Goal: Task Accomplishment & Management: Complete application form

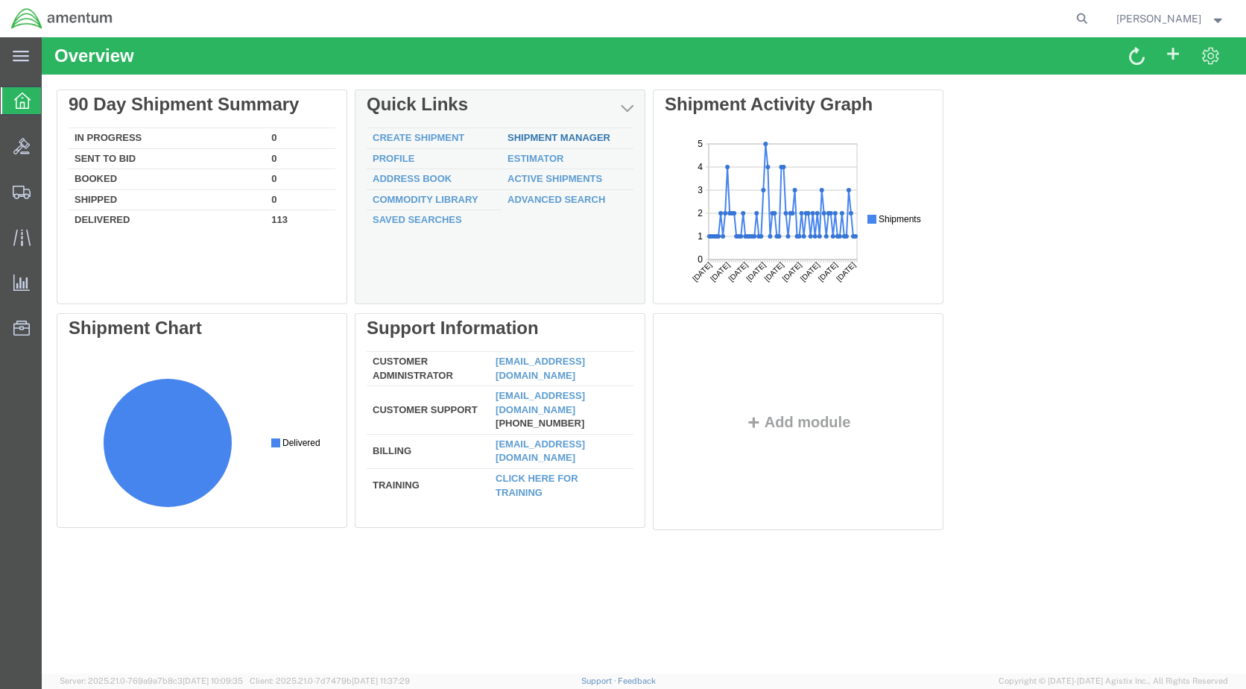
click at [576, 139] on link "Shipment Manager" at bounding box center [558, 137] width 103 height 11
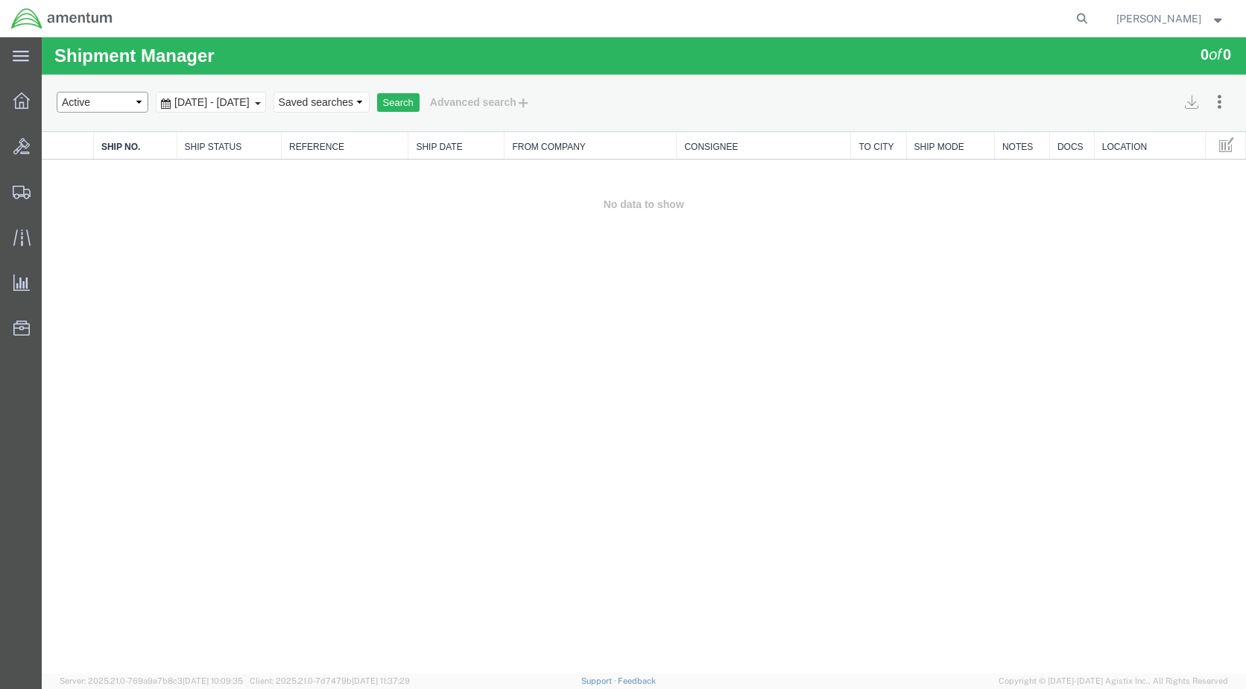
click at [114, 95] on select "Select status Active All Shipments Approved Booked Canceled Delivered Denied Ne…" at bounding box center [103, 102] width 92 height 21
click at [114, 103] on select "Select status Active All Shipments Approved Booked Canceled Delivered Denied Ne…" at bounding box center [103, 102] width 92 height 21
click at [19, 103] on icon at bounding box center [21, 100] width 16 height 16
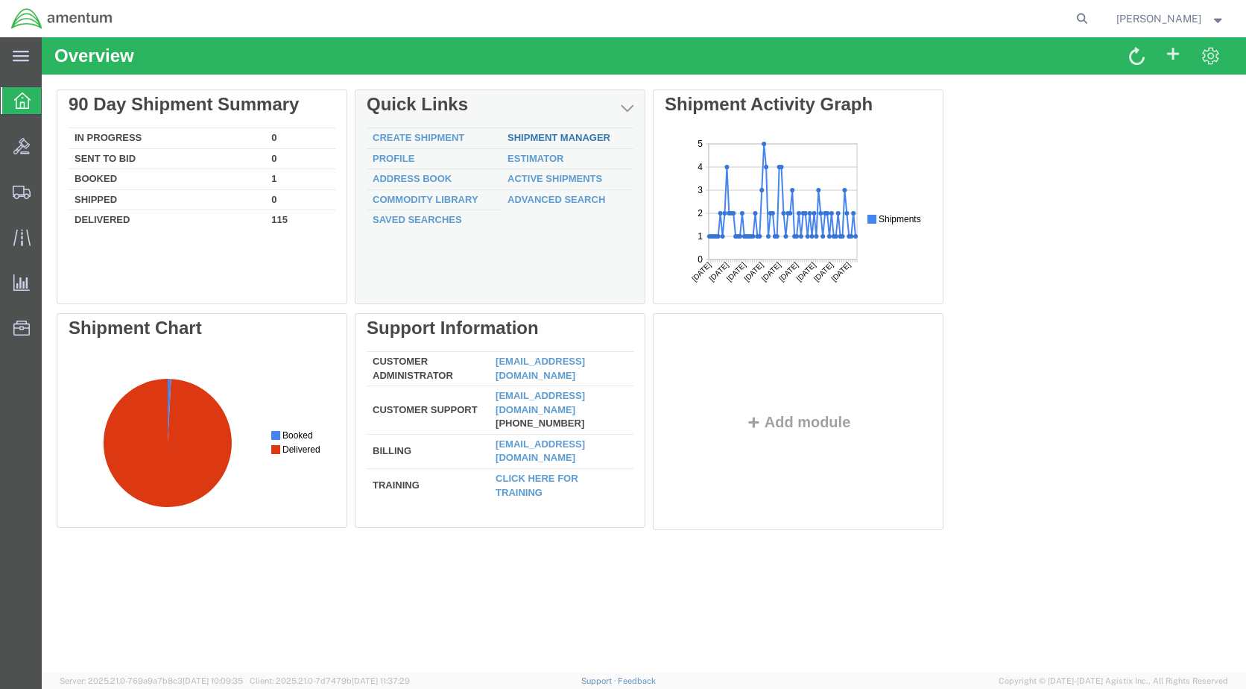
click at [582, 136] on link "Shipment Manager" at bounding box center [558, 137] width 103 height 11
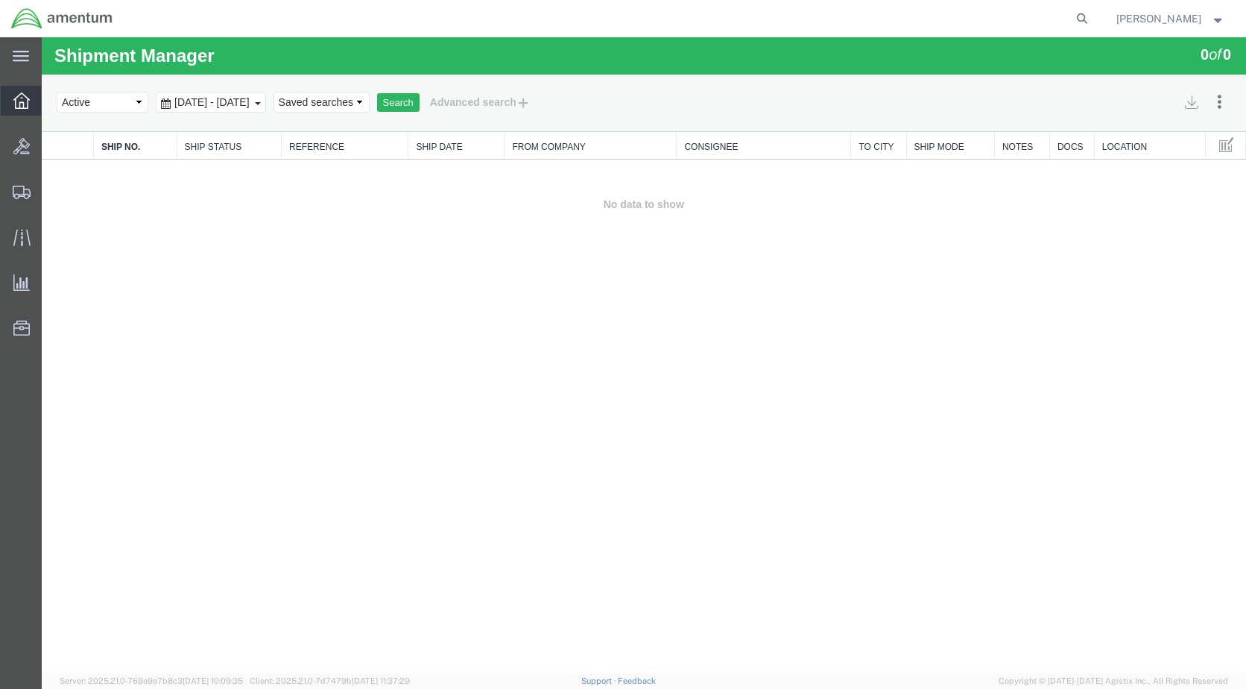
click at [16, 101] on icon at bounding box center [21, 100] width 16 height 16
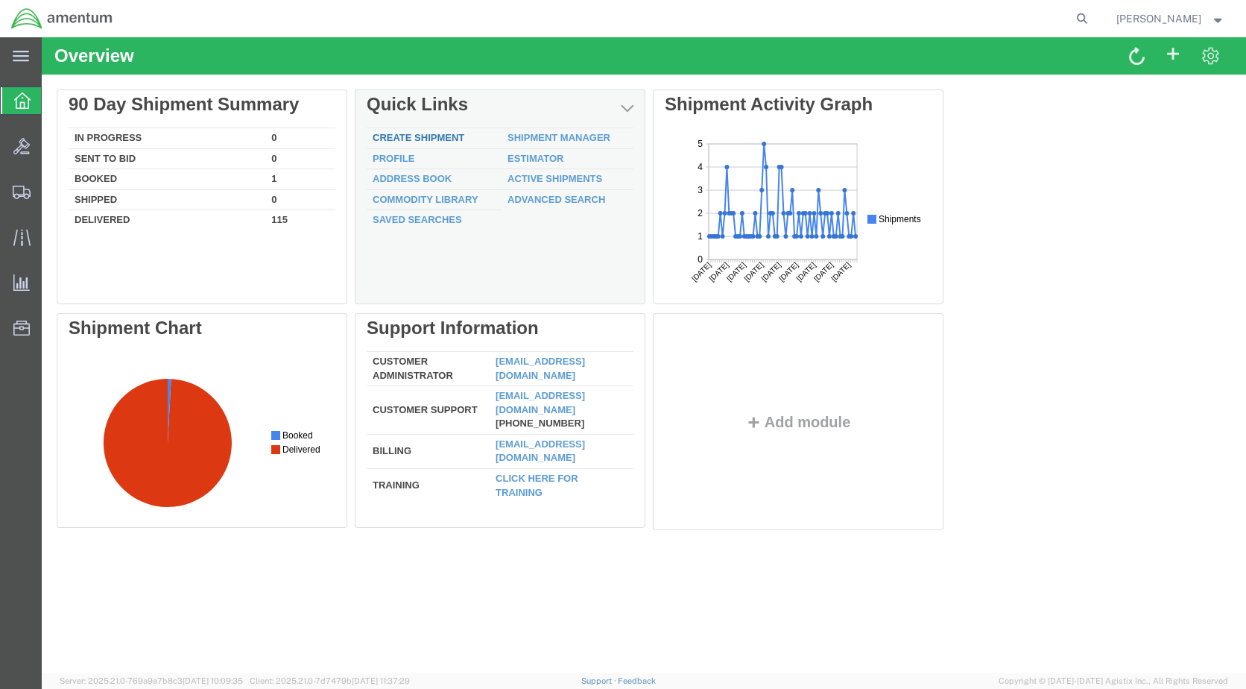
click at [431, 136] on link "Create Shipment" at bounding box center [419, 137] width 92 height 11
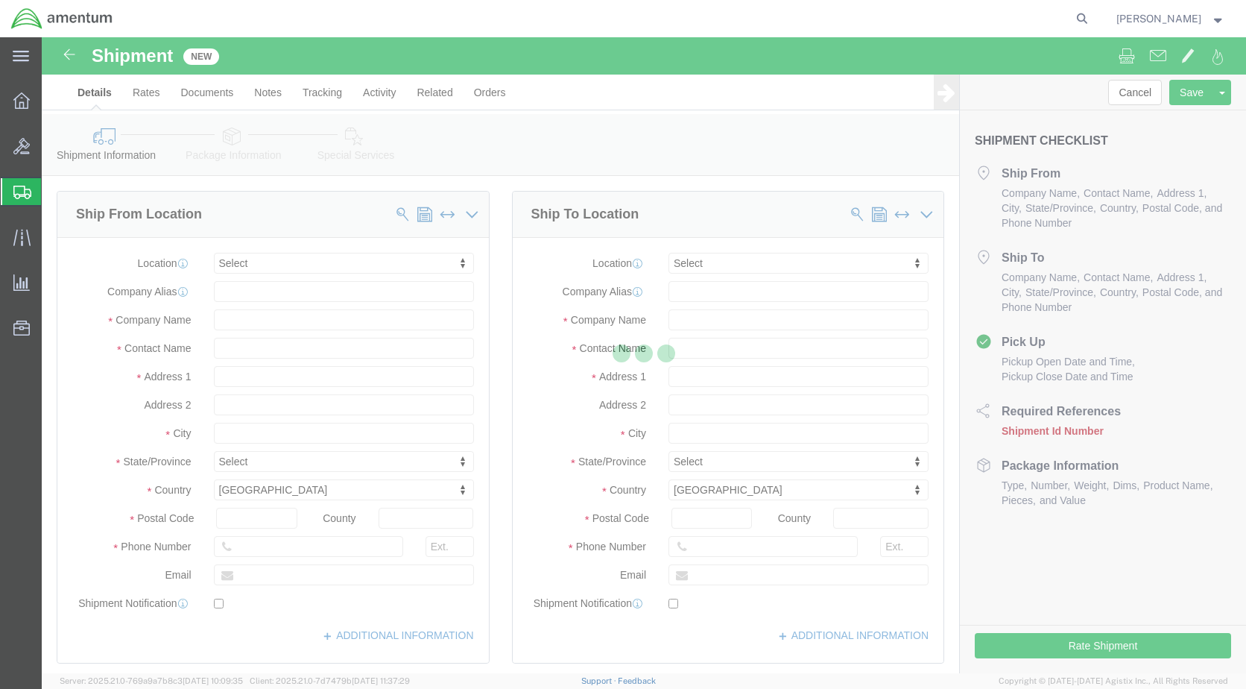
select select
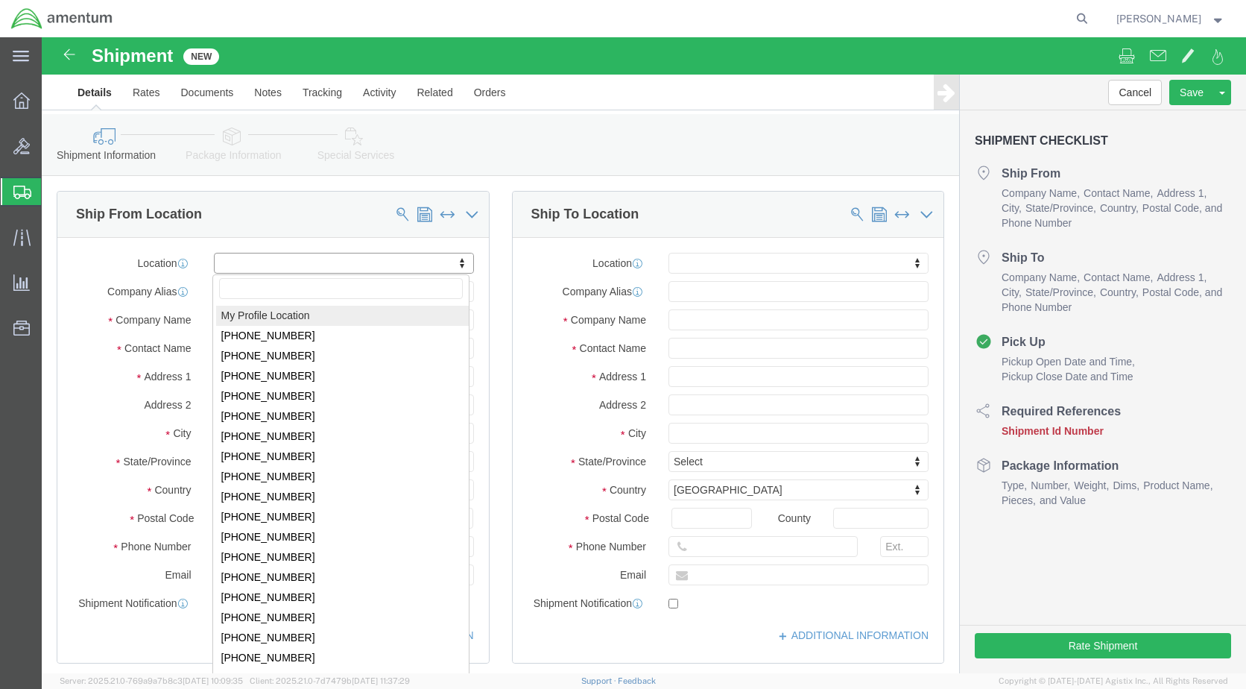
select select "MYPROFILE"
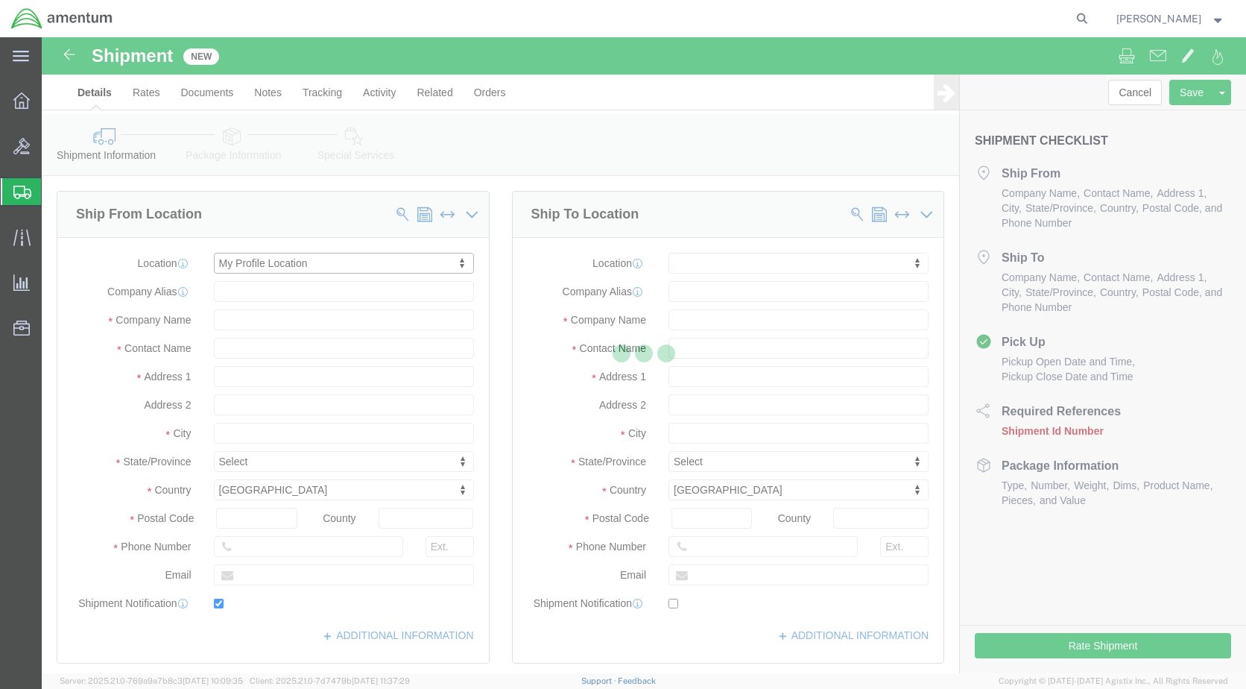
type input "Amentum Services, Inc."
type input "[PERSON_NAME]"
type input "[STREET_ADDRESS]"
type input "[GEOGRAPHIC_DATA]"
type input "Alpine"
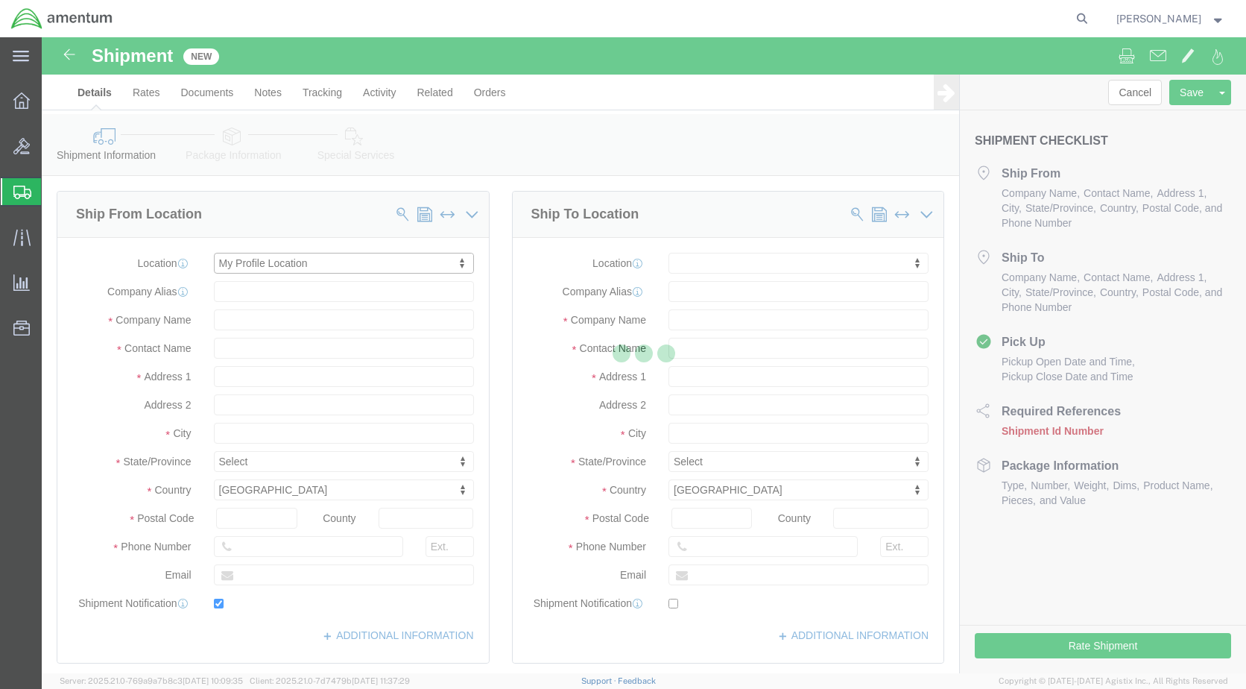
type input "79830"
type input "[PHONE_NUMBER]"
type input "[PERSON_NAME][EMAIL_ADDRESS][PERSON_NAME][DOMAIN_NAME]"
checkbox input "true"
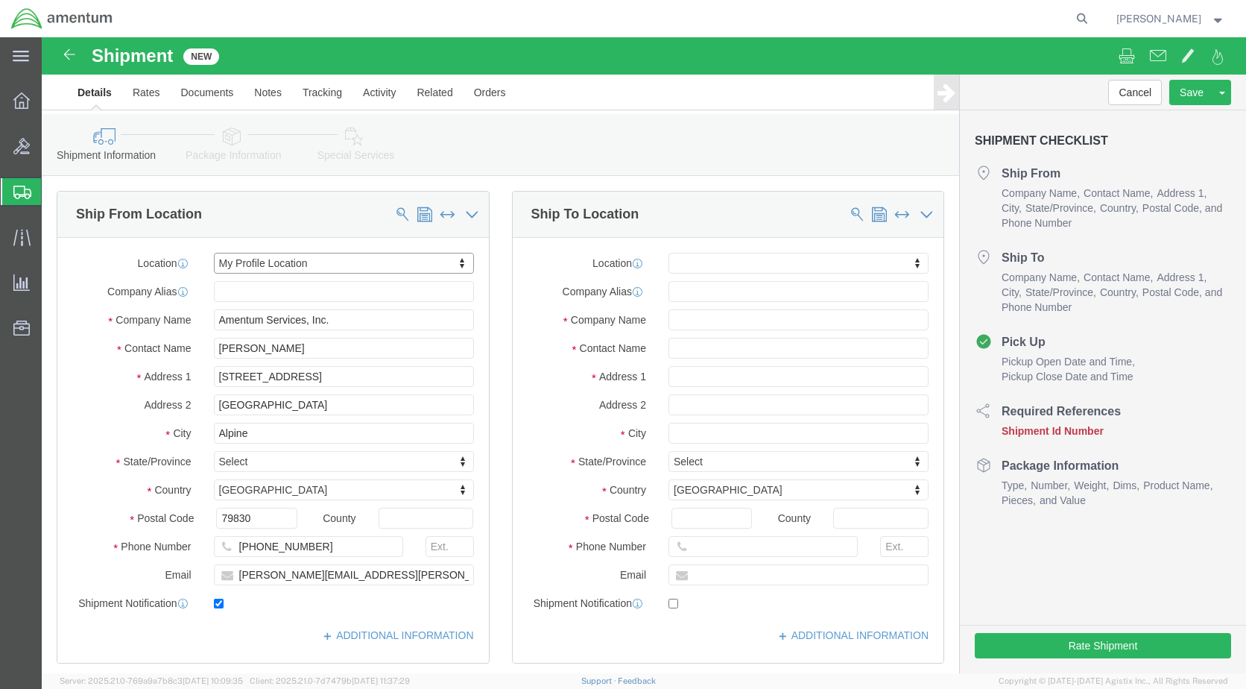
select select "[GEOGRAPHIC_DATA]"
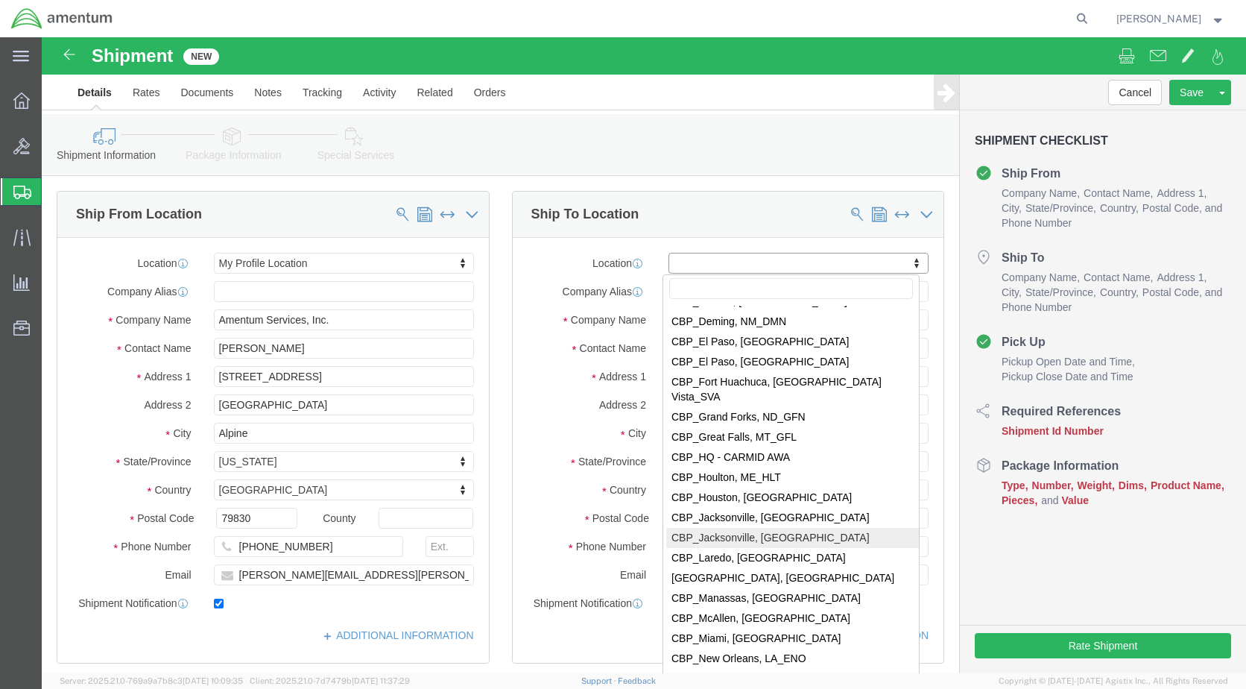
click body "Shipment New Details Rates Documents Notes Tracking Activity Related Orders Can…"
select select "49917"
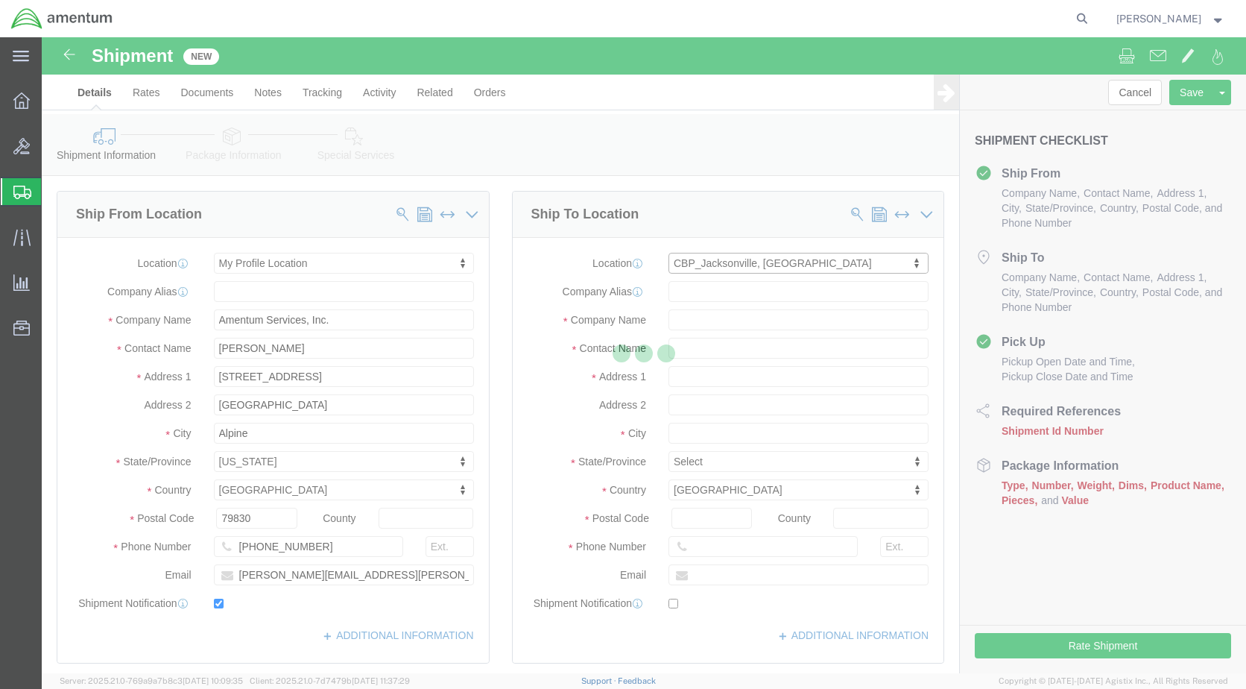
type input "Amentum Services, Inc."
type input "4640 Subchaser Ct"
type input "Bldg 200"
type input "[GEOGRAPHIC_DATA]"
type input "32244"
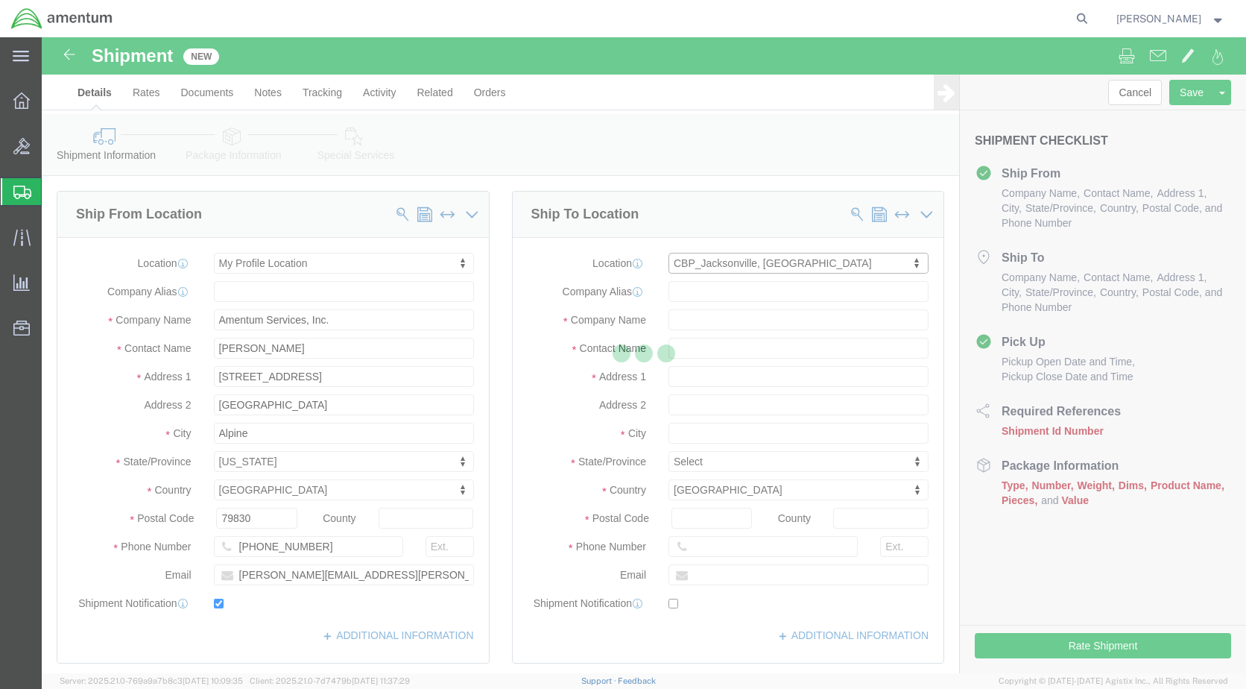
type input "[PHONE_NUMBER]"
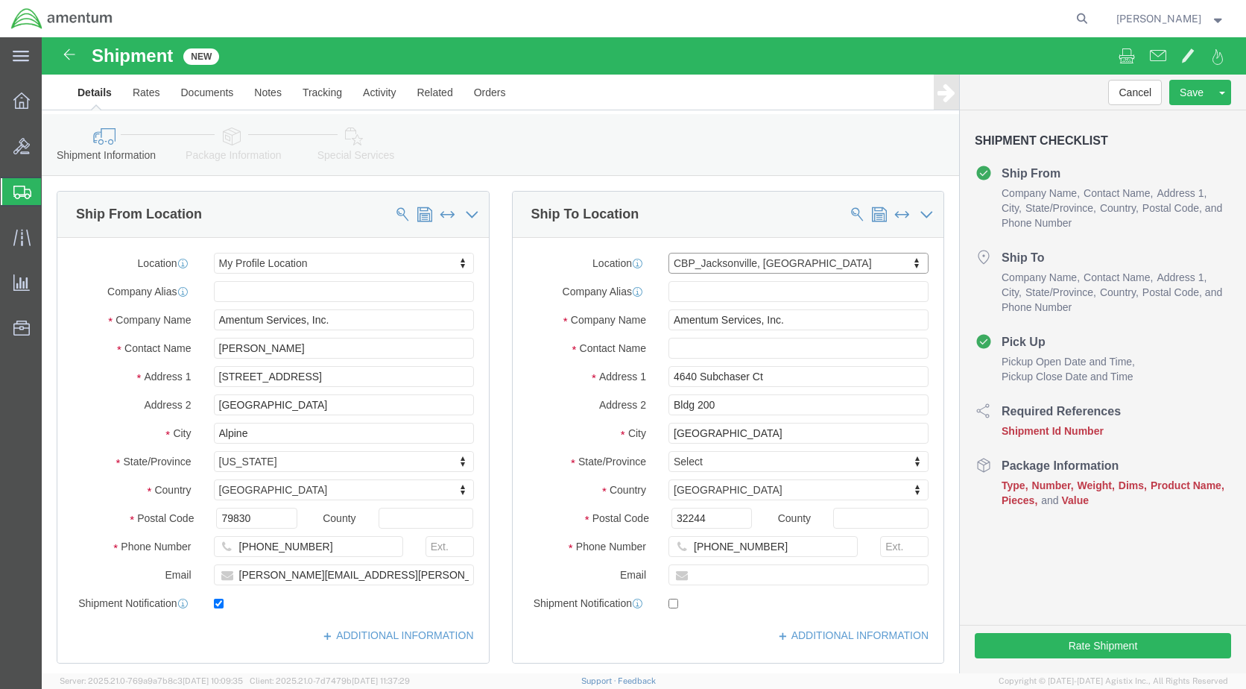
select select "FL"
click div "Shipment Information Package Information Special Services"
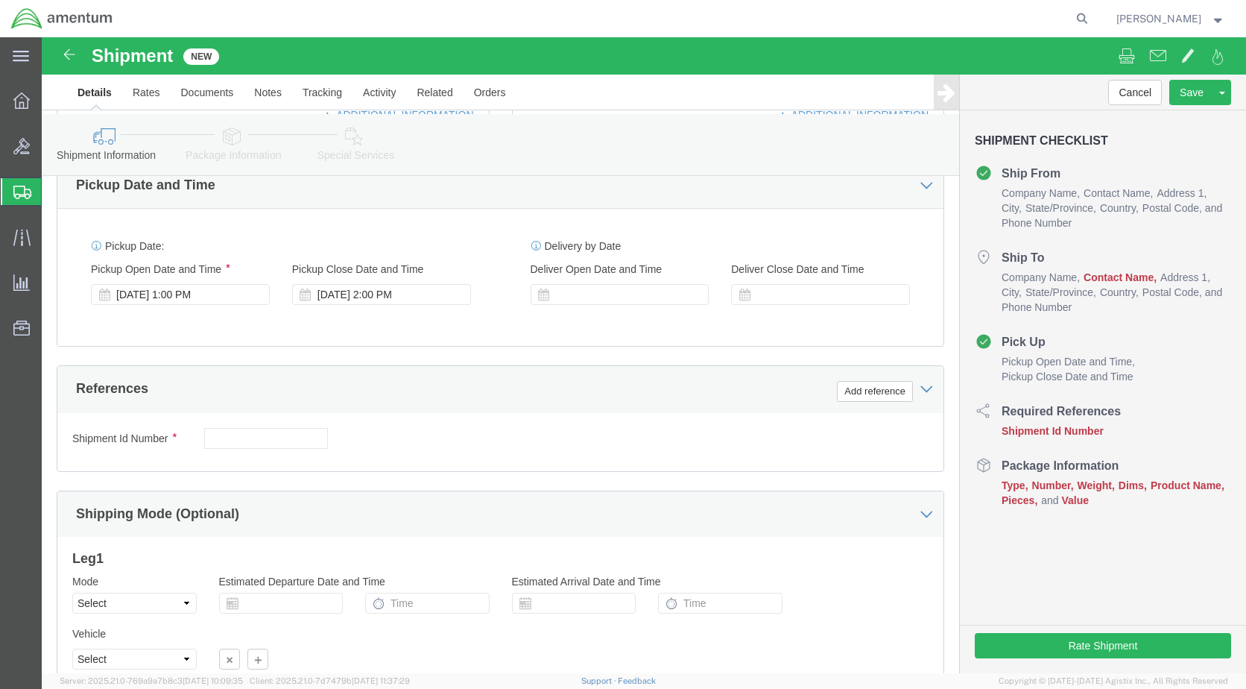
scroll to position [522, 0]
click div "[DATE] 1:00 PM"
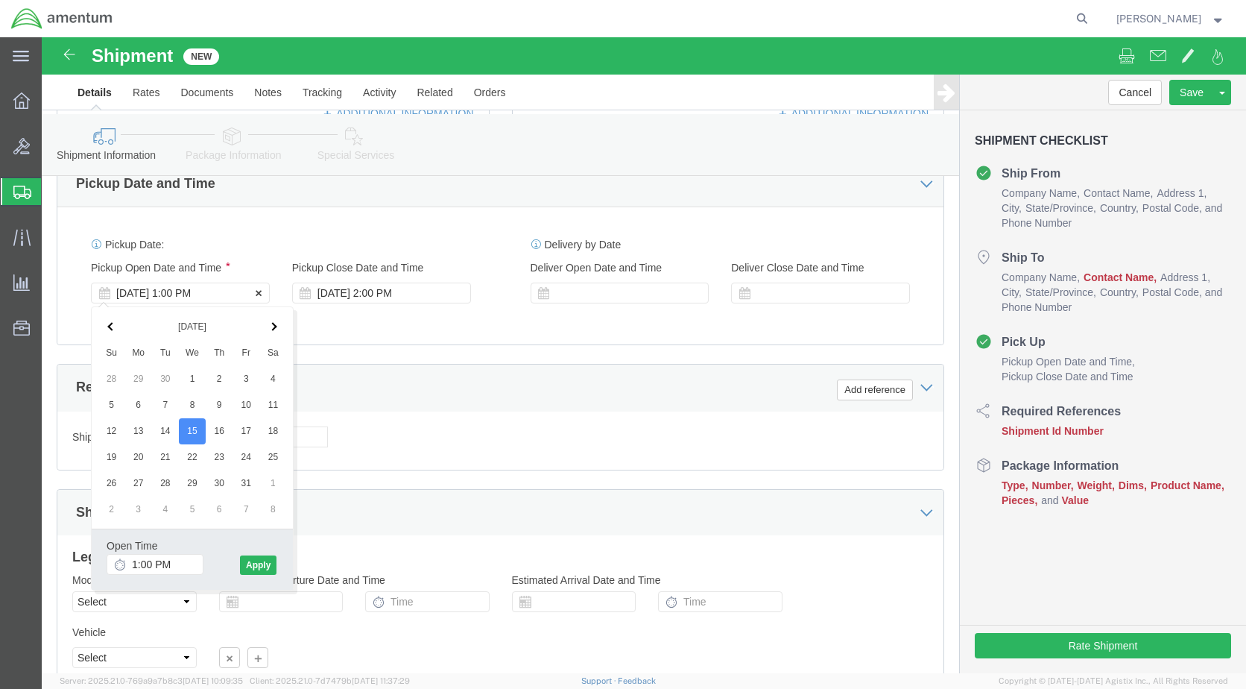
click div "[DATE] 1:00 PM"
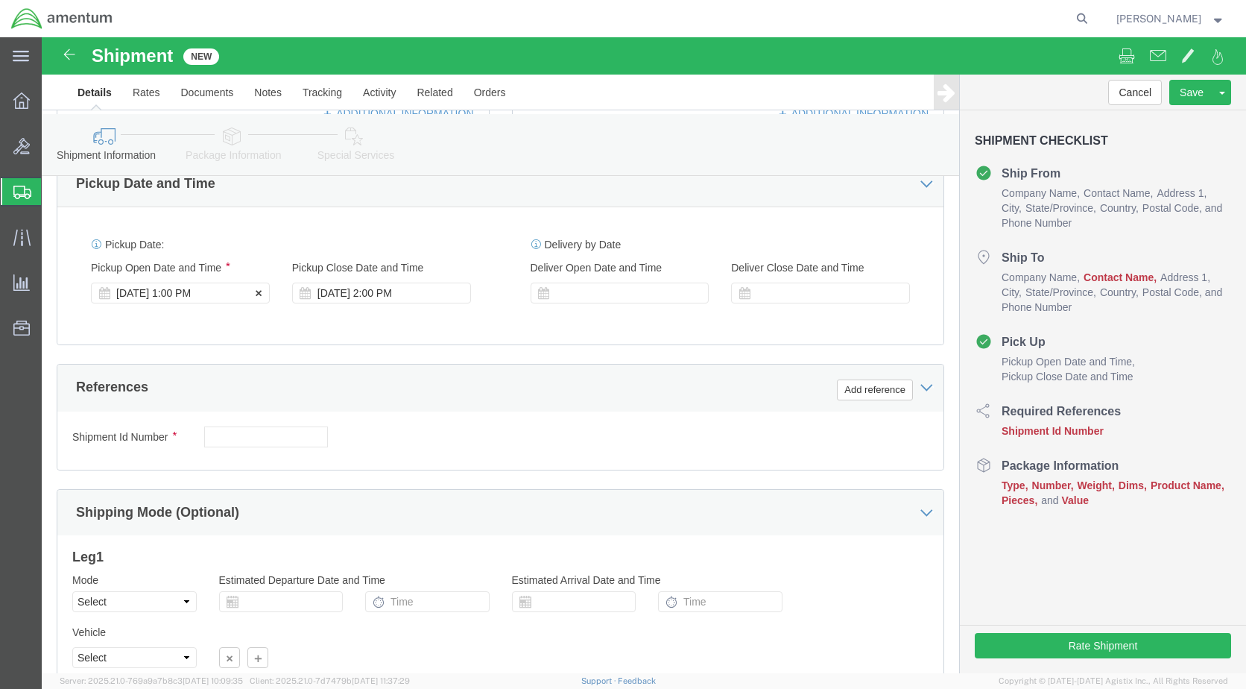
click div "[DATE] 1:00 PM"
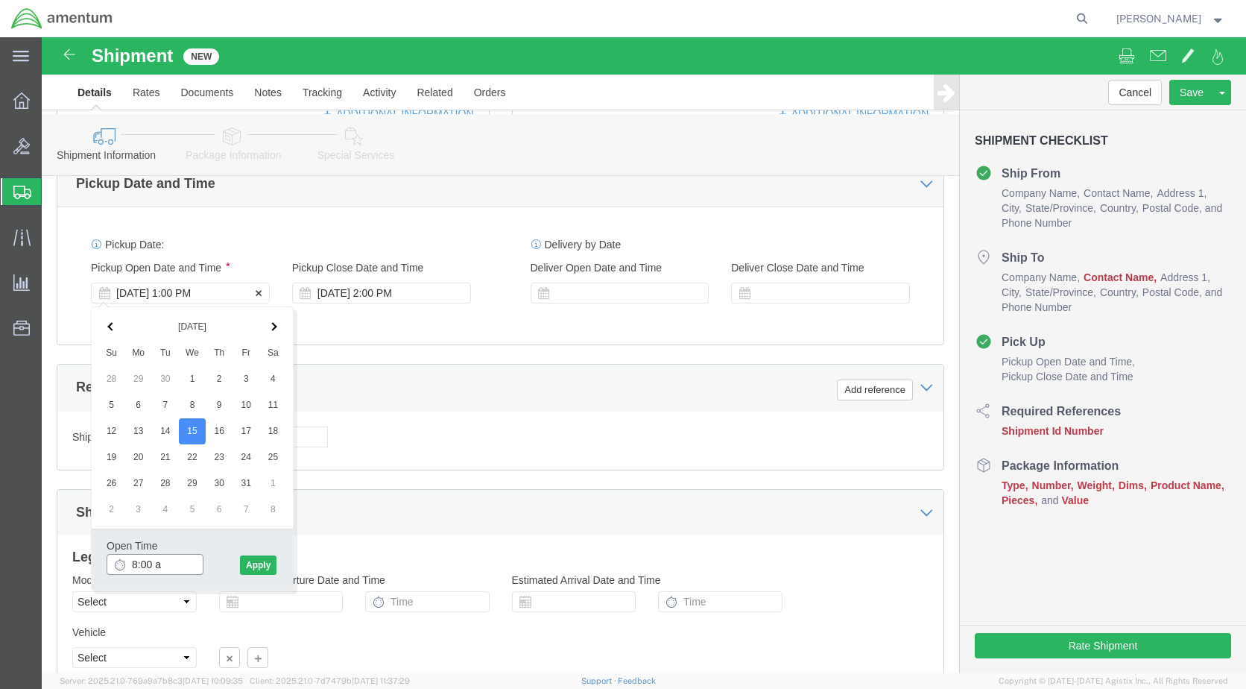
type input "8:00 am"
click div "[DATE] 2:00 PM"
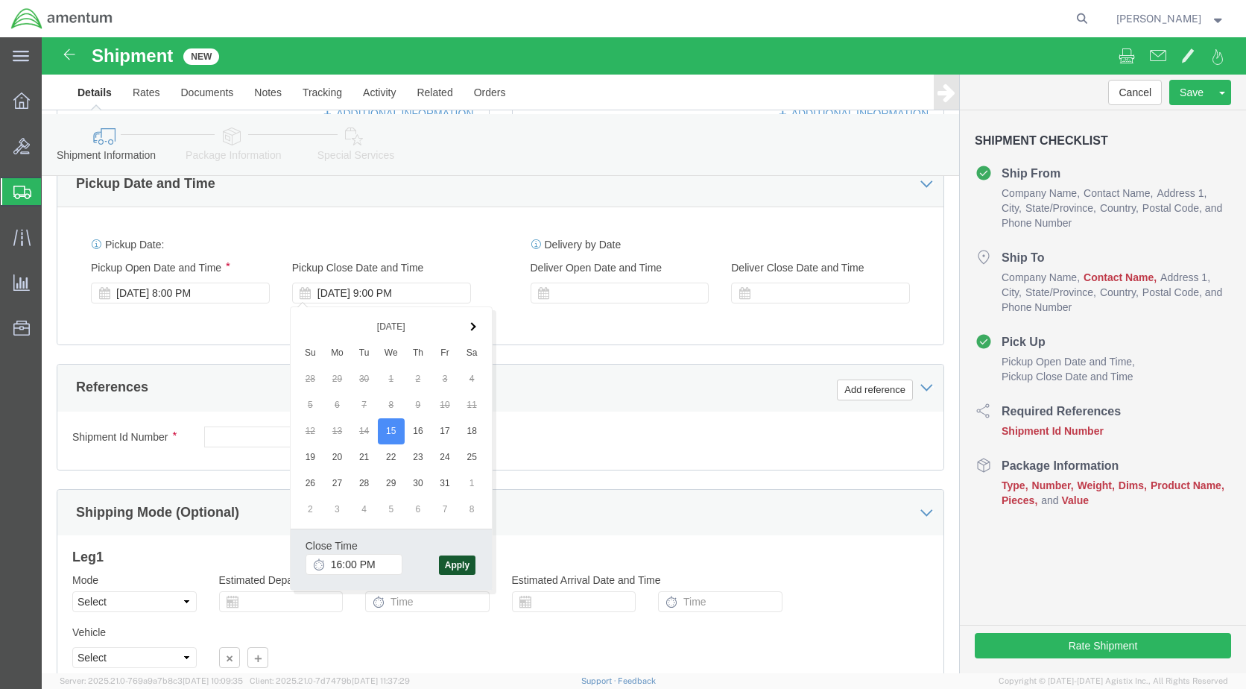
type input "4:00 PM"
click button "Apply"
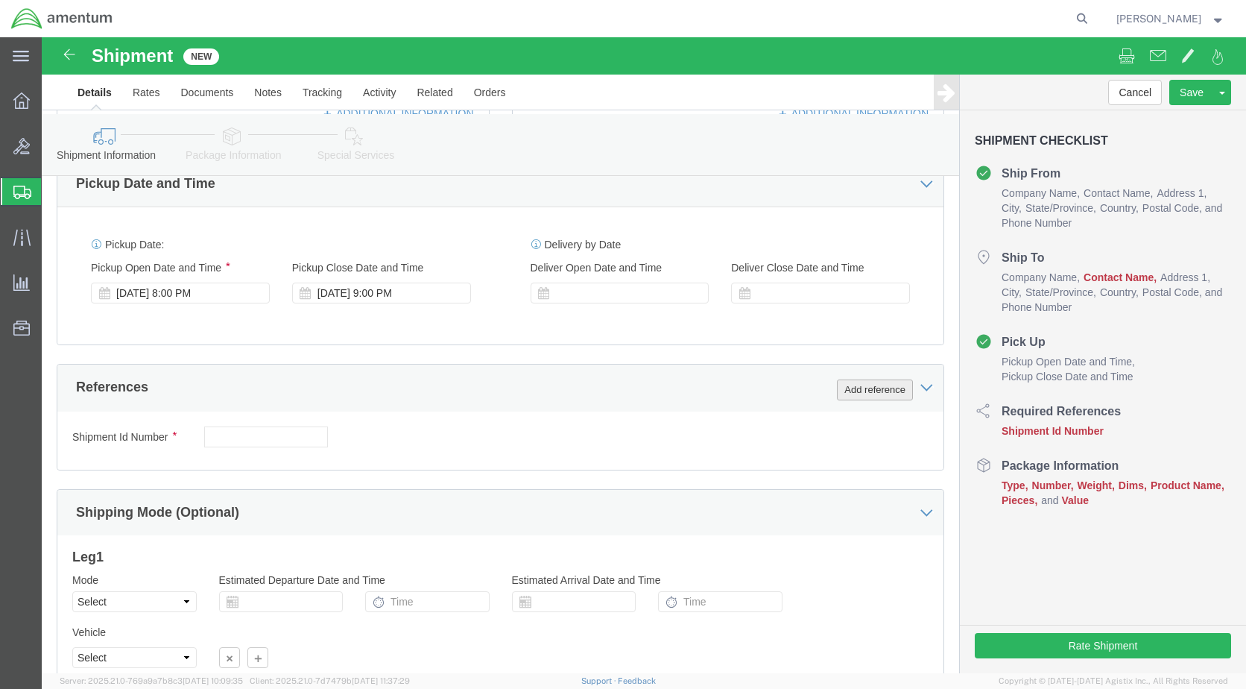
click button "Add reference"
click select "Select Account Type Activity ID Airline Appointment Number ASN Batch Request # …"
select select "CUSTREF"
click select "Select Account Type Activity ID Airline Appointment Number ASN Batch Request # …"
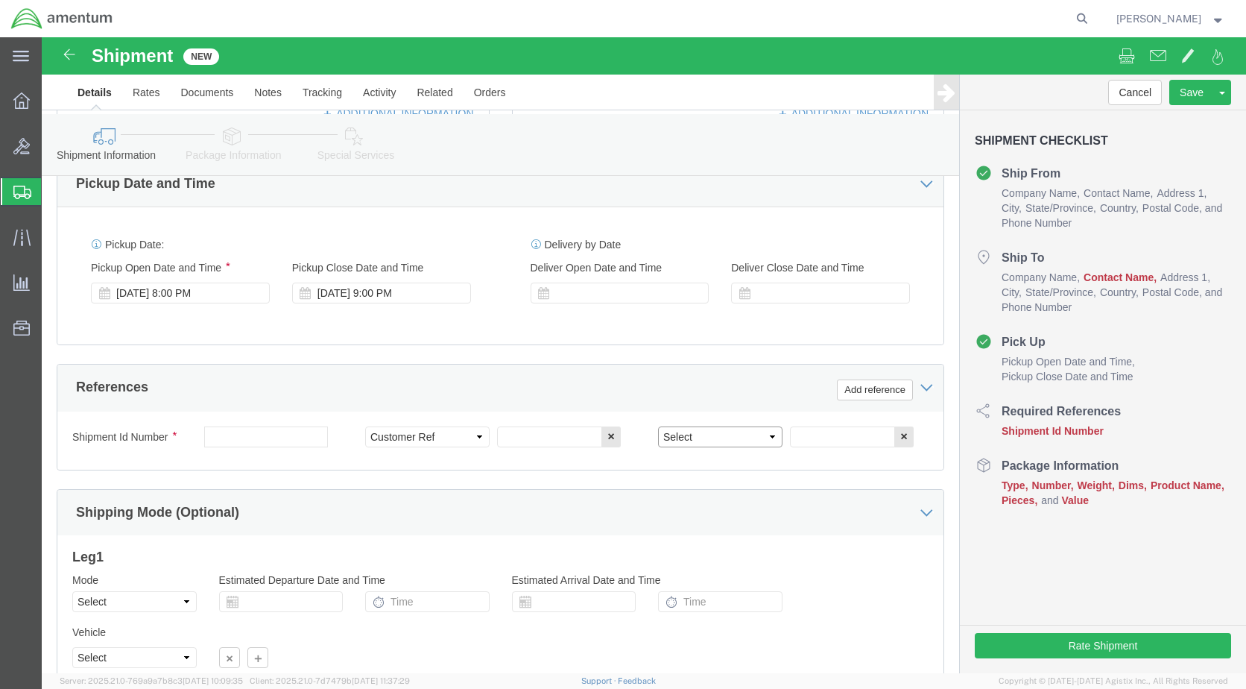
click select "Select Account Type Activity ID Airline Appointment Number ASN Batch Request # …"
select select "DEPT"
click select "Select Account Type Activity ID Airline Appointment Number ASN Batch Request # …"
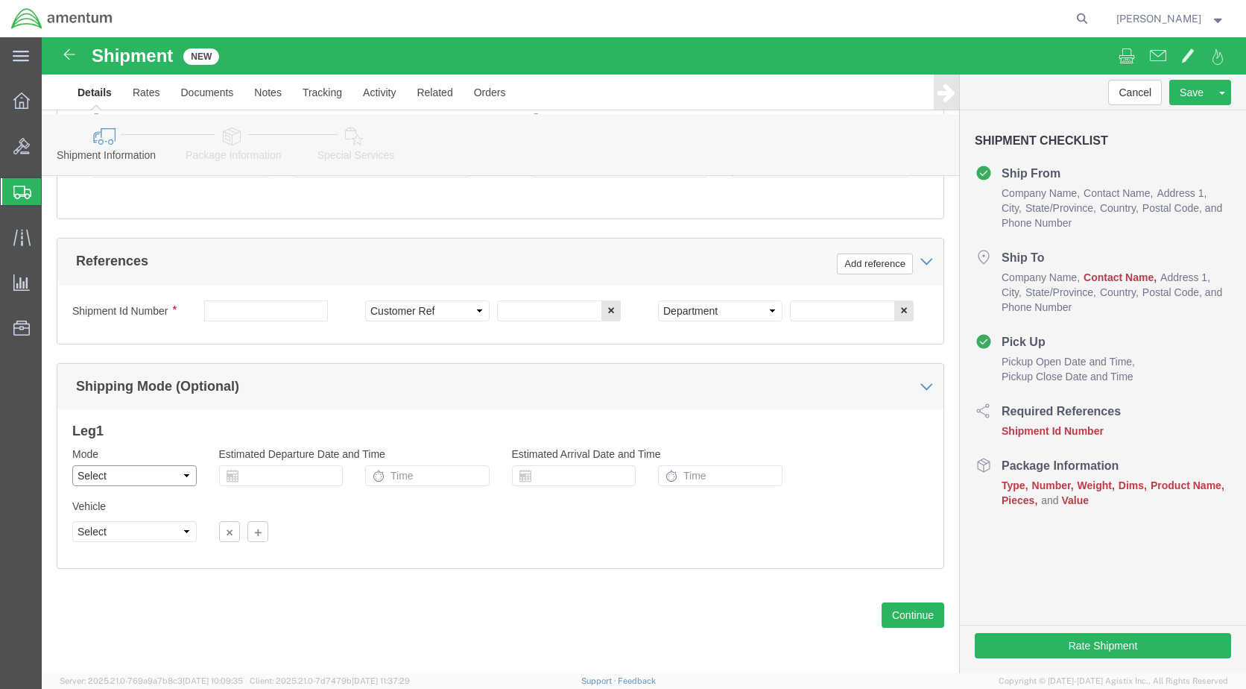
click select "Select Air Less than Truckload Multi-Leg Ocean Freight Rail Small Parcel Truckl…"
select select "LTL"
click select "Select Air Less than Truckload Multi-Leg Ocean Freight Rail Small Parcel Truckl…"
click select "Select Straight Truck"
click select "Select Air Less than Truckload Multi-Leg Ocean Freight Rail Small Parcel Truckl…"
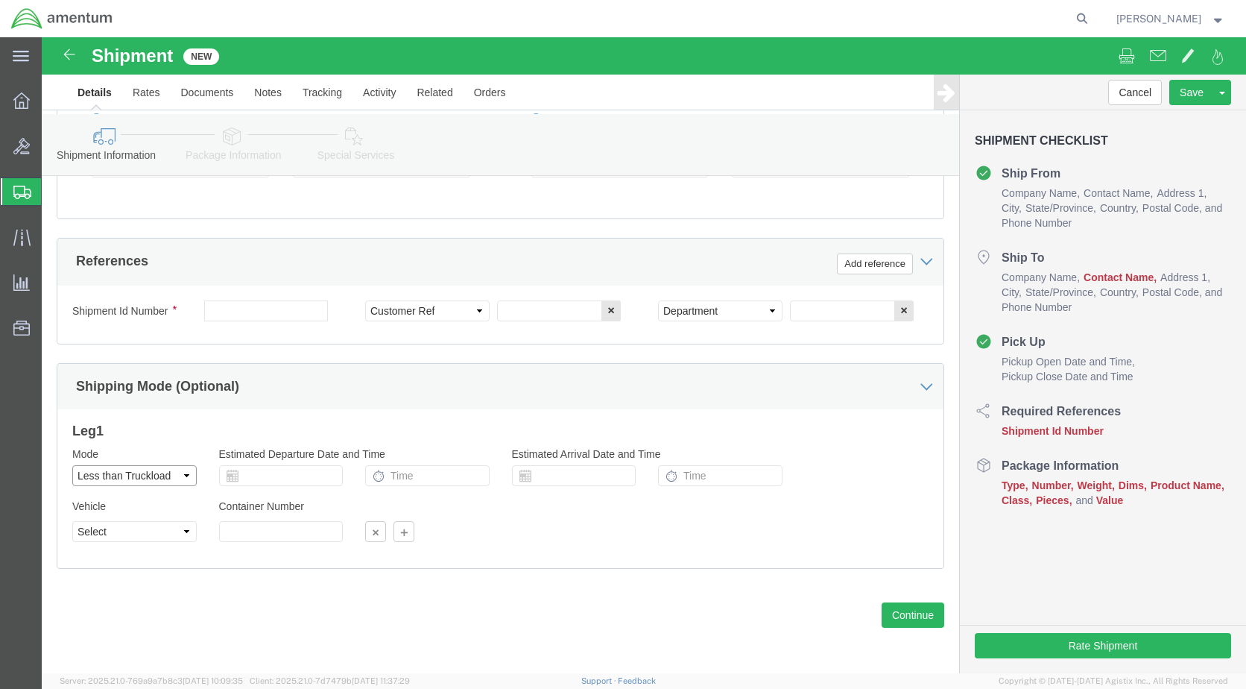
click select "Select Air Less than Truckload Multi-Leg Ocean Freight Rail Small Parcel Truckl…"
click select "Select Straight Truck"
click button "Continue"
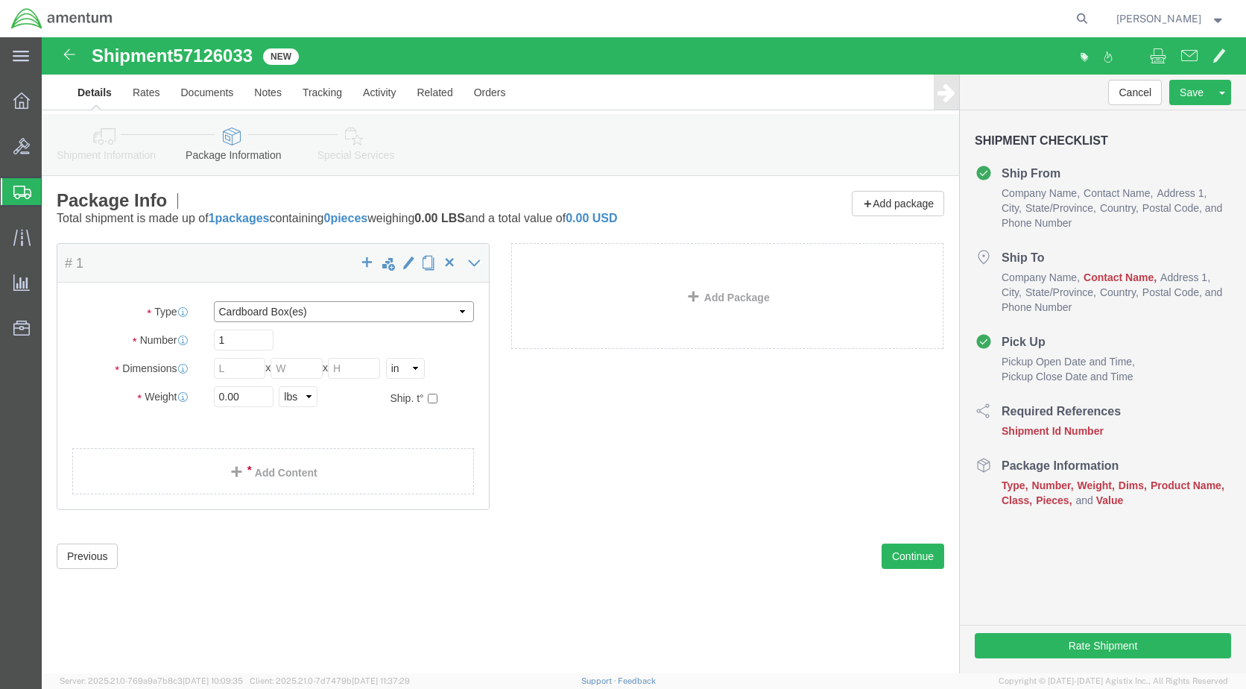
click select "Select Bale(s) Basket(s) Bolt(s) Bottle(s) Buckets Bulk Bundle(s) Can(s) Cardbo…"
select select "CRAT"
click select "Select Bale(s) Basket(s) Bolt(s) Bottle(s) Buckets Bulk Bundle(s) Can(s) Cardbo…"
click input "text"
type input "47"
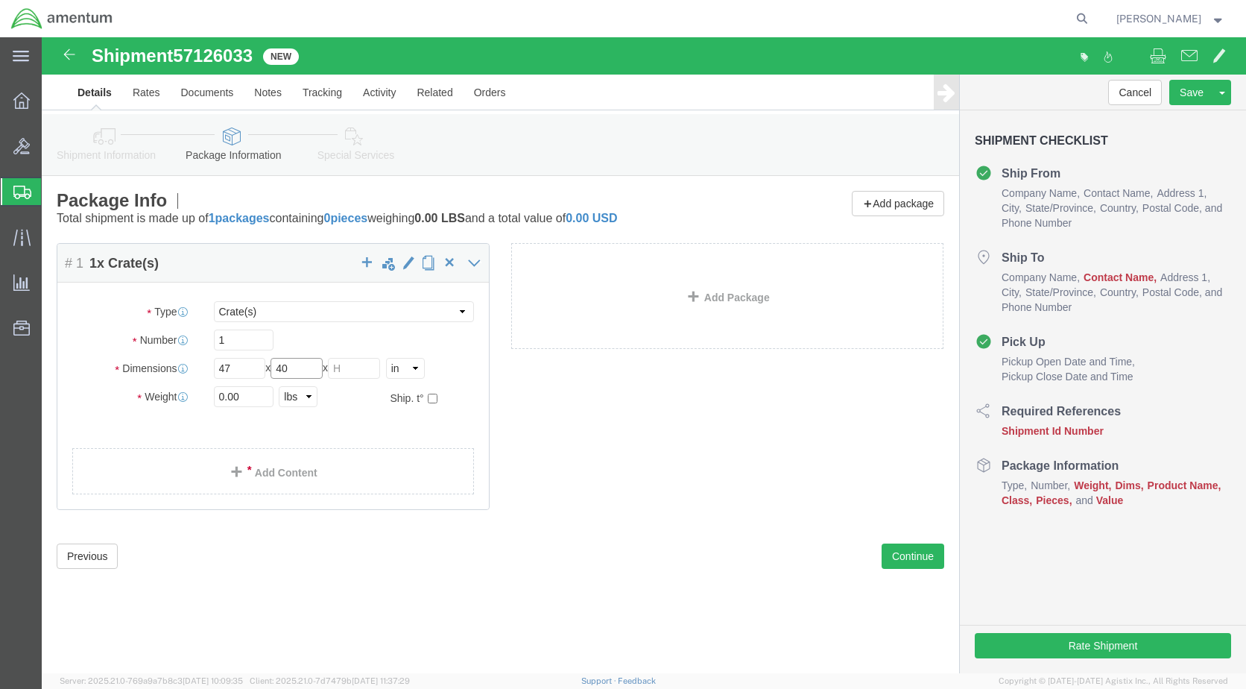
type input "40"
type input "59"
click input "0.00"
type input "47.00"
click at [34, 16] on img at bounding box center [61, 18] width 103 height 22
